Goal: Obtain resource: Obtain resource

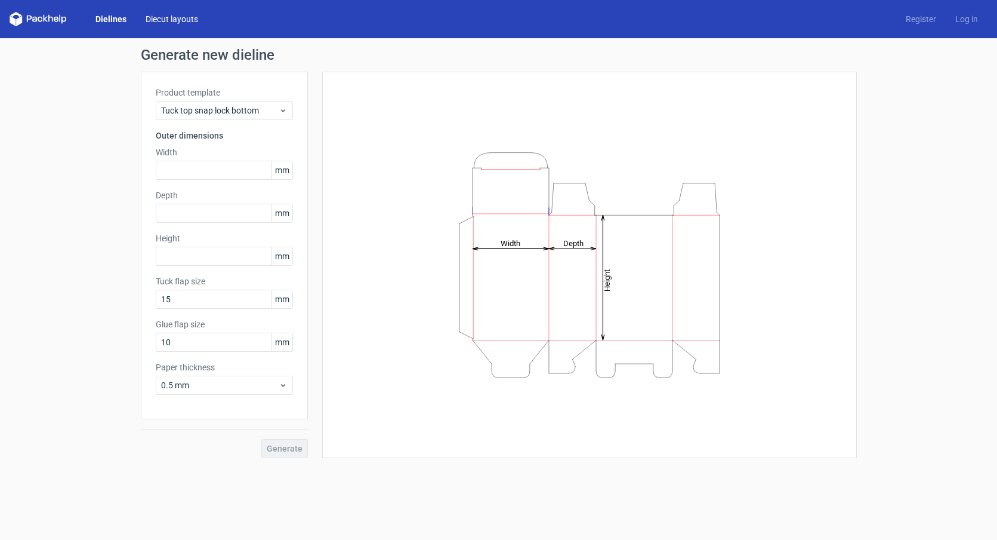
click at [184, 20] on link "Diecut layouts" at bounding box center [172, 19] width 72 height 12
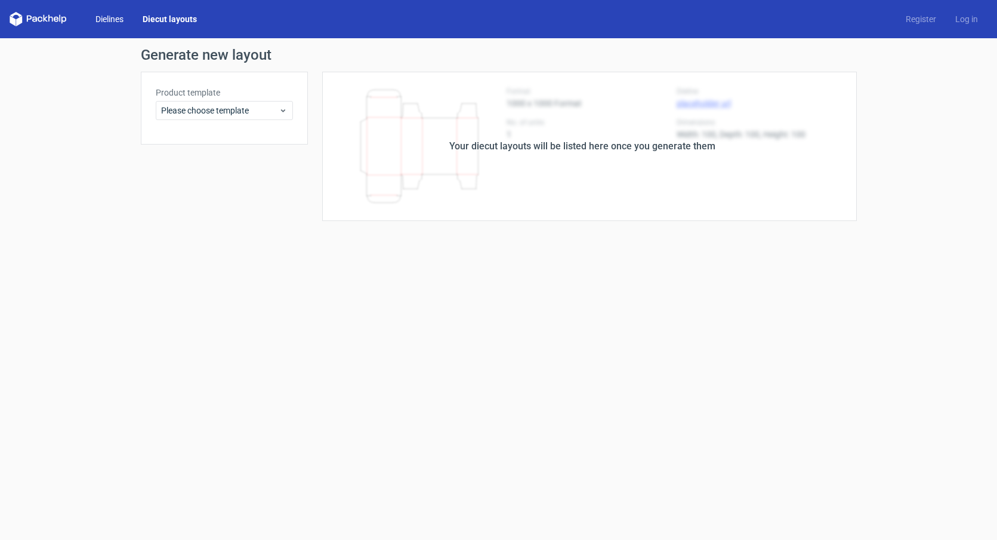
click at [104, 14] on link "Dielines" at bounding box center [109, 19] width 47 height 12
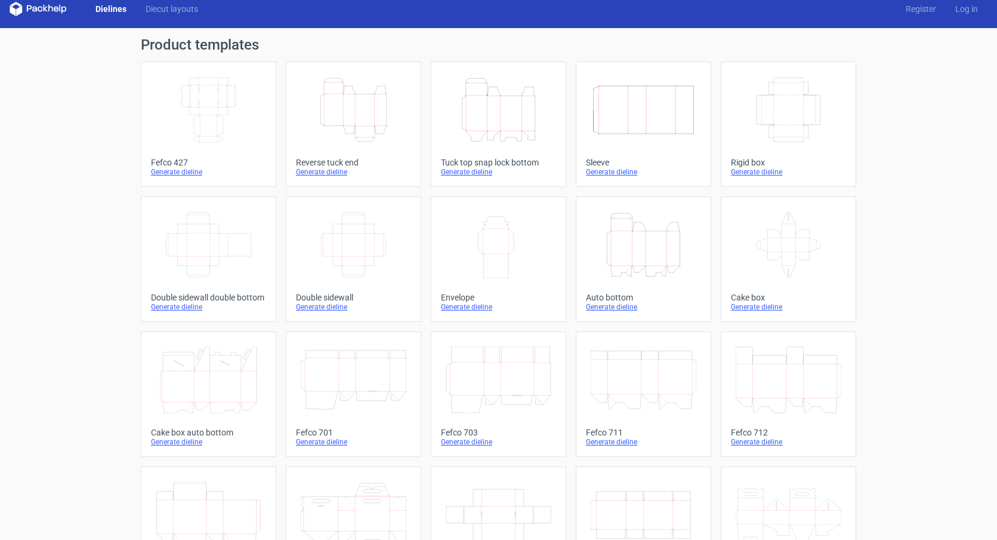
scroll to position [10, 0]
